Goal: Task Accomplishment & Management: Use online tool/utility

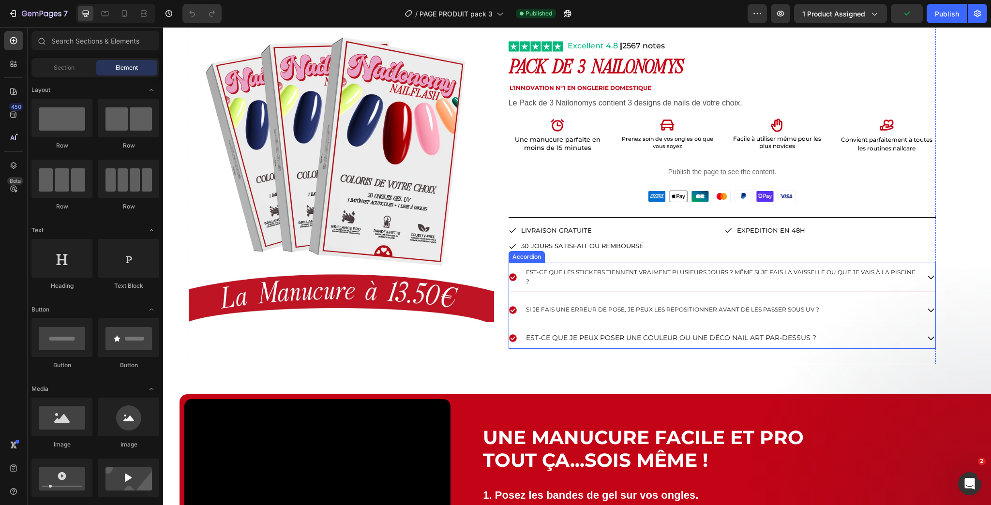
scroll to position [310, 0]
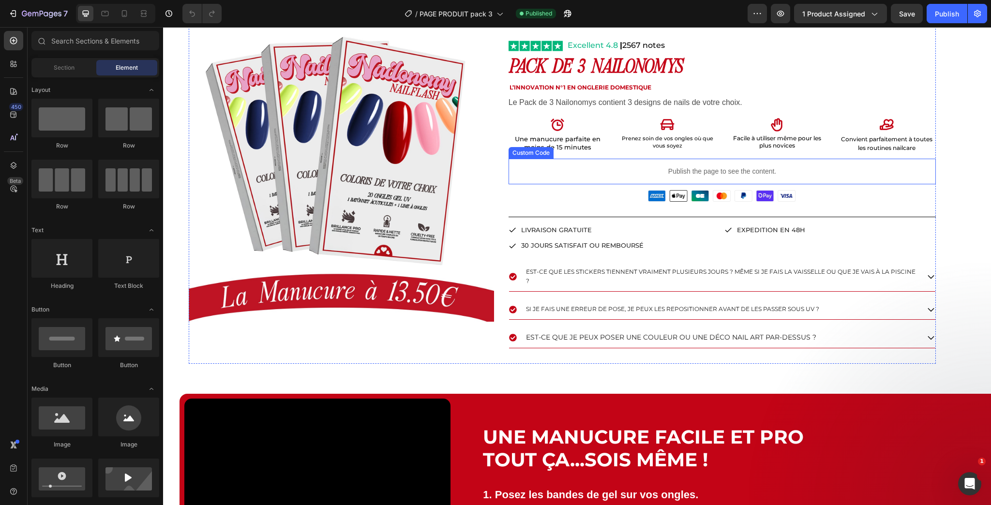
click at [584, 171] on p "Publish the page to see the content." at bounding box center [723, 172] width 428 height 10
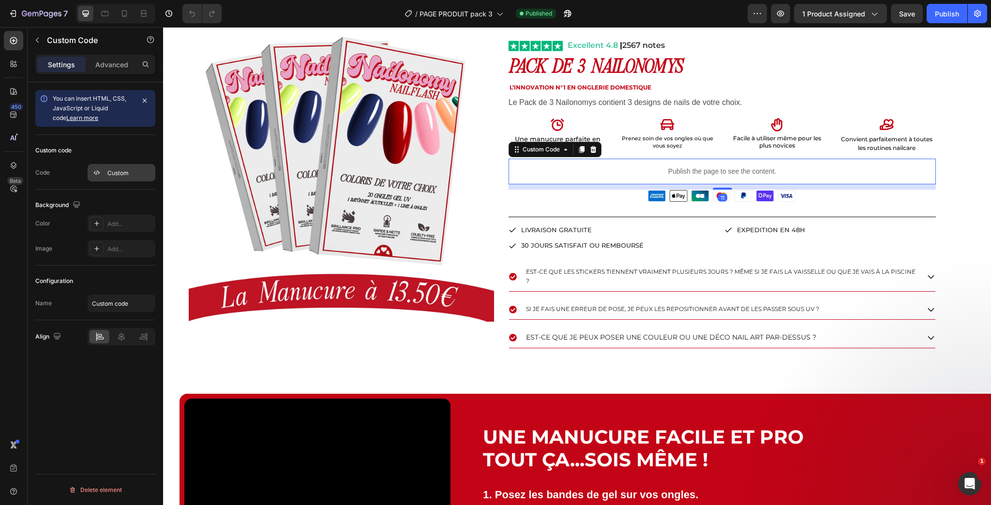
click at [113, 170] on div "Custom" at bounding box center [130, 173] width 46 height 9
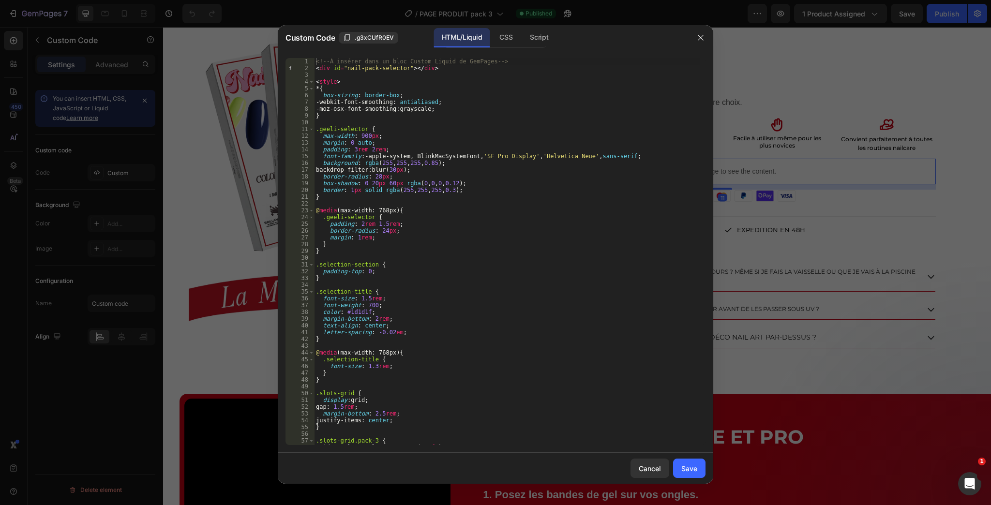
click at [382, 218] on div "<!-- À insérer dans un bloc Custom Liquid de GemPages --> < div id = "nail-pack…" at bounding box center [507, 258] width 386 height 401
type textarea "}); </script>"
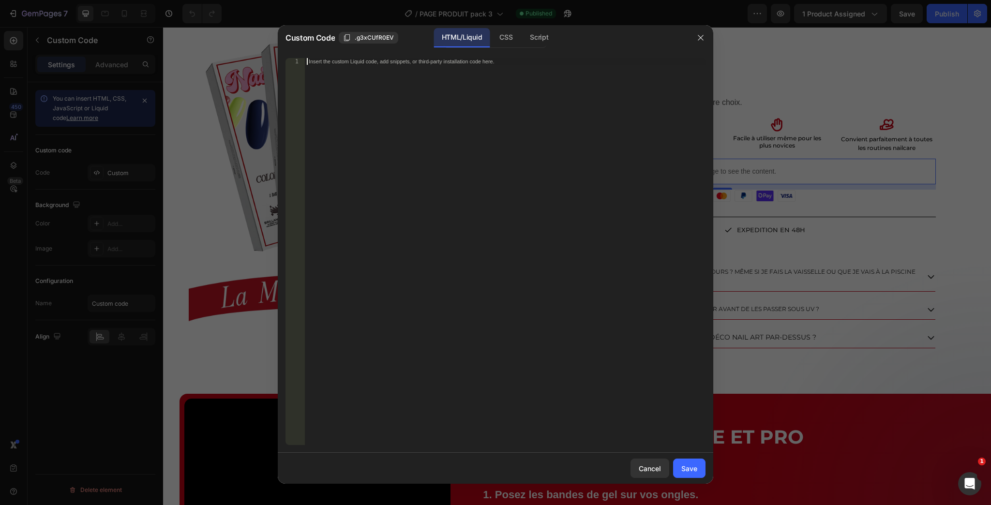
paste textarea "this.openSlot"
type textarea "this.openSlot"
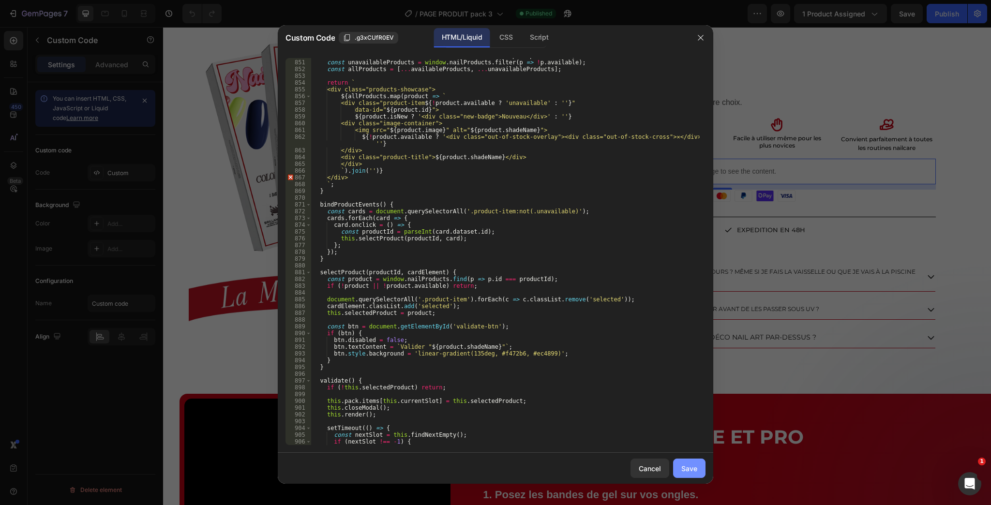
click at [681, 472] on button "Save" at bounding box center [689, 468] width 32 height 19
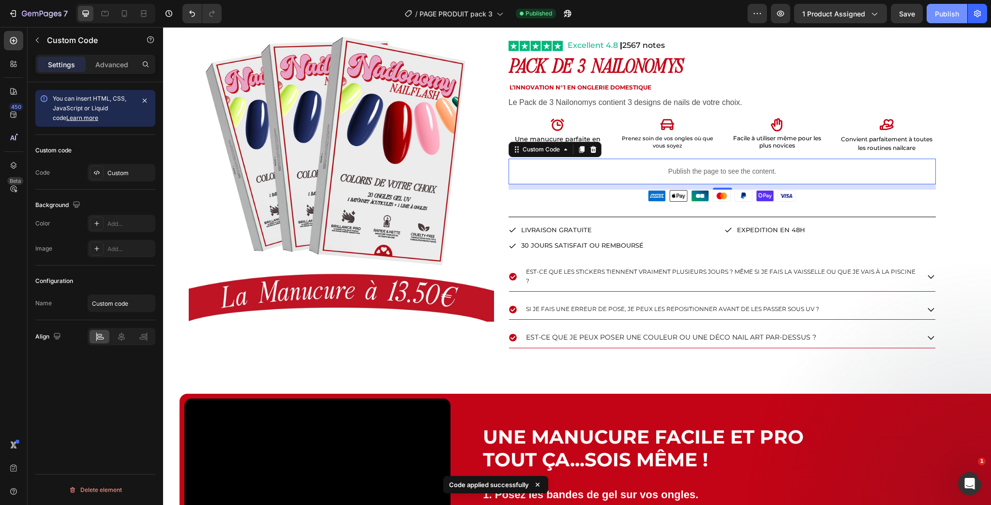
click at [936, 19] on button "Publish" at bounding box center [947, 13] width 41 height 19
click at [110, 173] on div "Custom" at bounding box center [130, 173] width 46 height 9
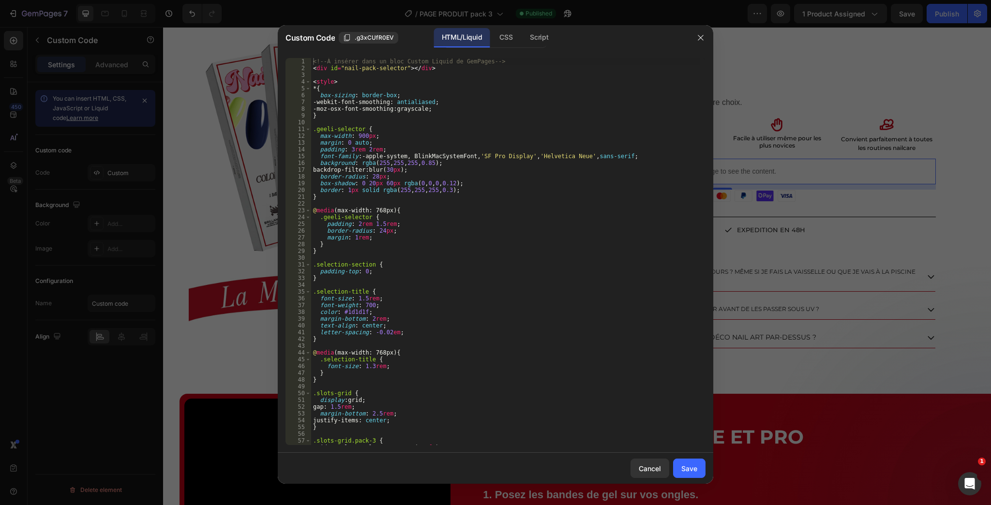
click at [476, 226] on div "<!-- À insérer dans un bloc Custom Liquid de GemPages --> < div id = "nail-pack…" at bounding box center [505, 258] width 389 height 401
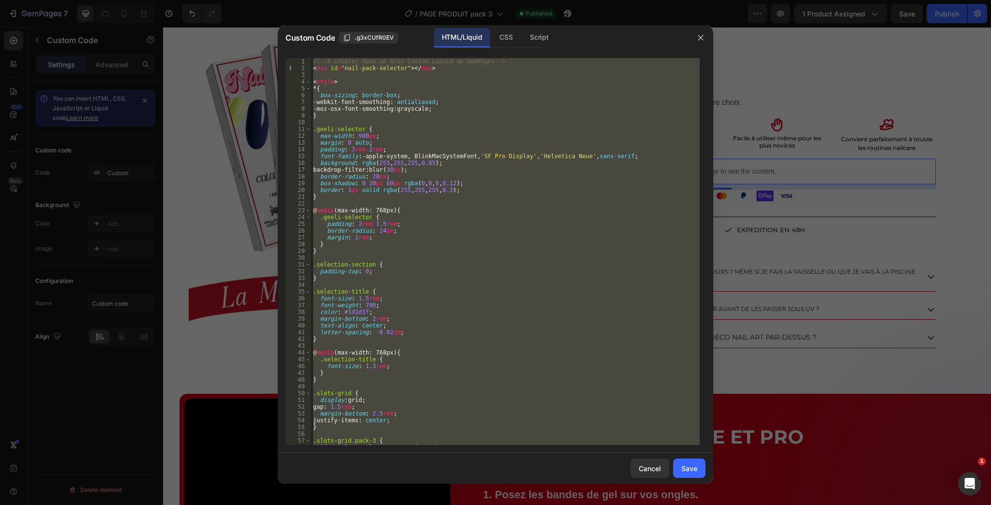
paste textarea
type textarea "this.openSlot"
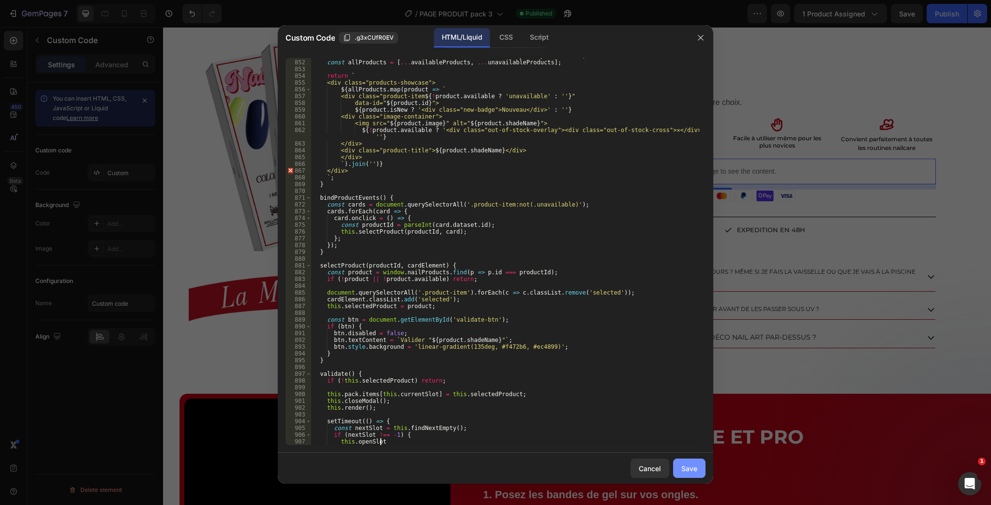
click at [683, 469] on div "Save" at bounding box center [690, 469] width 16 height 10
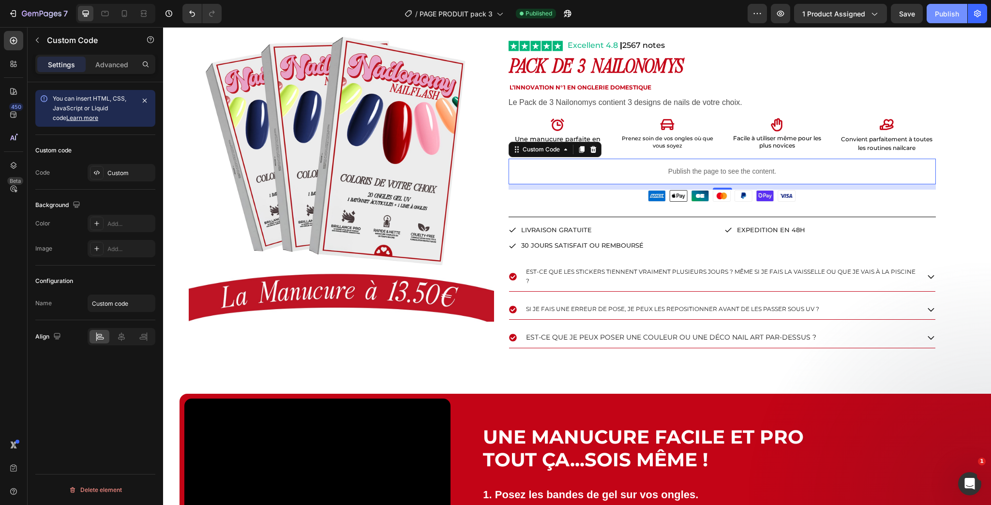
click at [955, 11] on div "Publish" at bounding box center [947, 14] width 24 height 10
